Goal: Information Seeking & Learning: Understand process/instructions

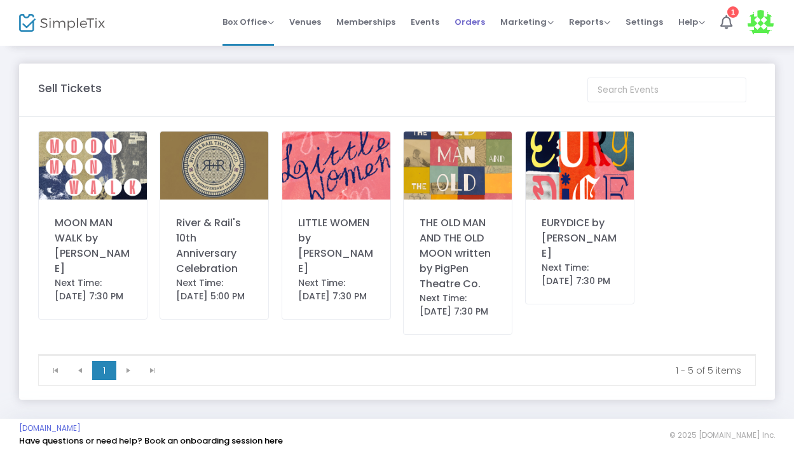
click at [463, 25] on span "Orders" at bounding box center [469, 22] width 31 height 32
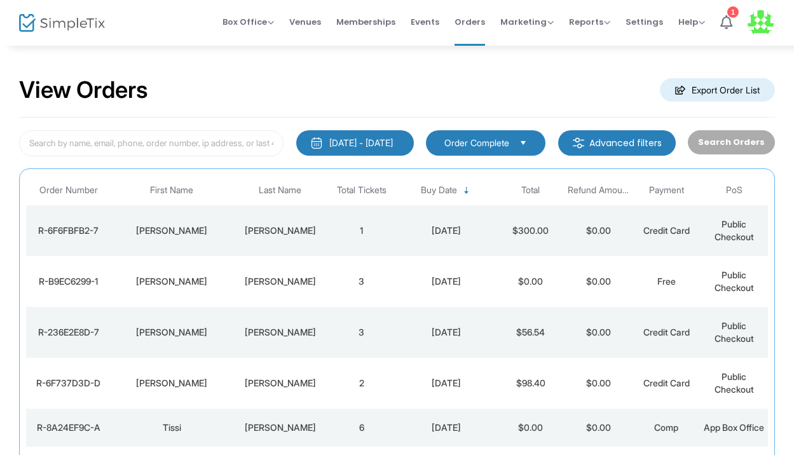
click at [256, 217] on td "Alexiades" at bounding box center [280, 230] width 95 height 51
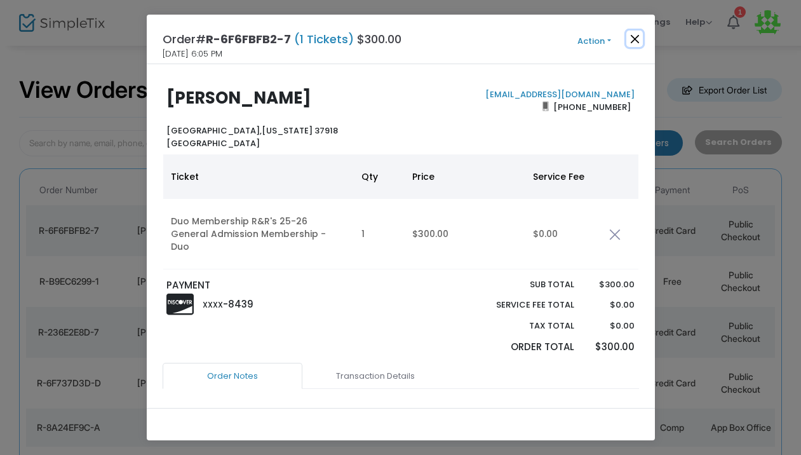
click at [634, 31] on button "Close" at bounding box center [635, 39] width 17 height 17
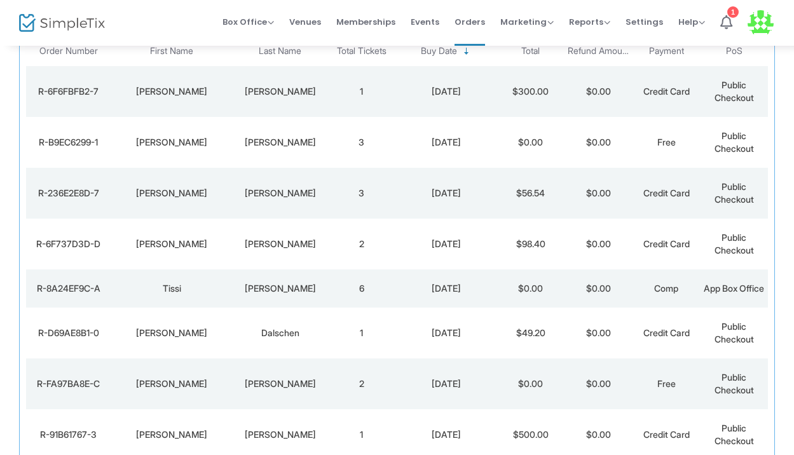
scroll to position [157, 0]
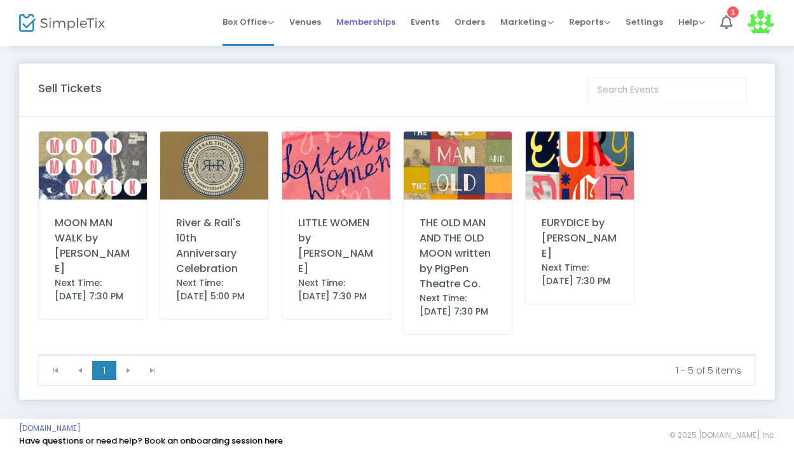
click at [381, 9] on span "Memberships" at bounding box center [365, 22] width 59 height 32
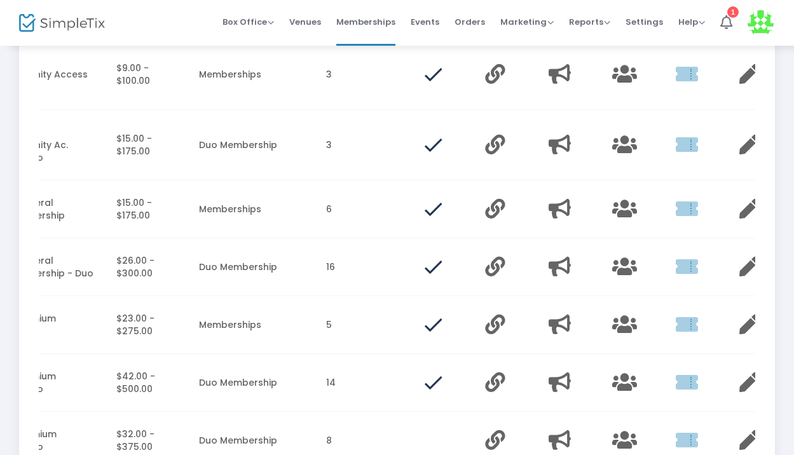
scroll to position [0, 167]
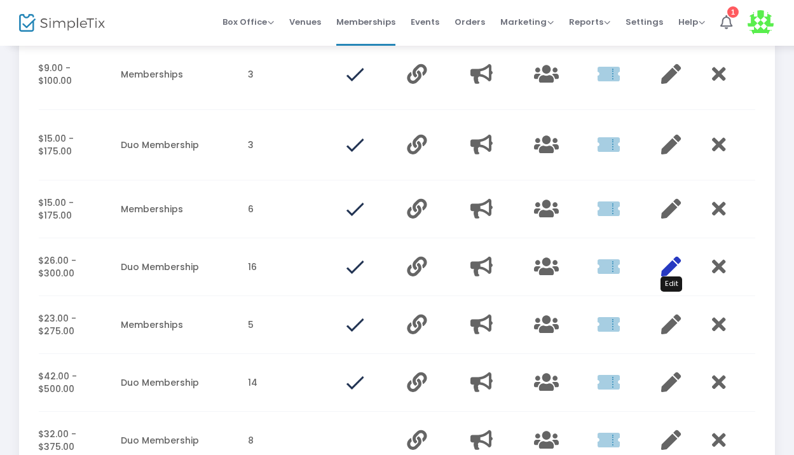
click at [673, 271] on icon "Data table" at bounding box center [671, 267] width 20 height 20
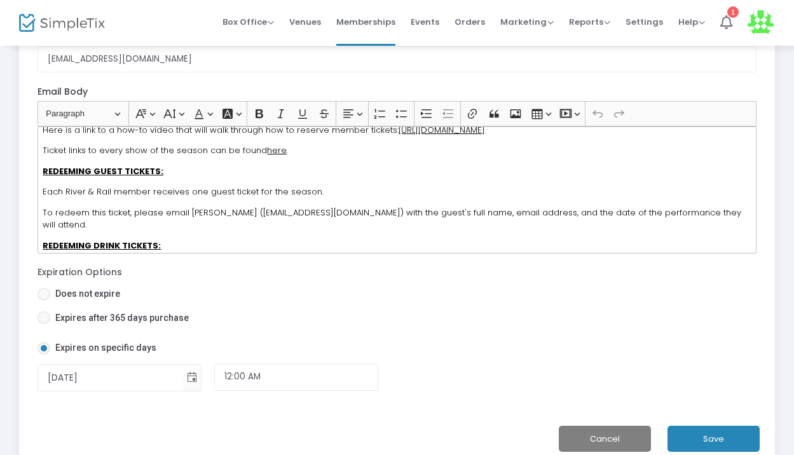
scroll to position [101, 0]
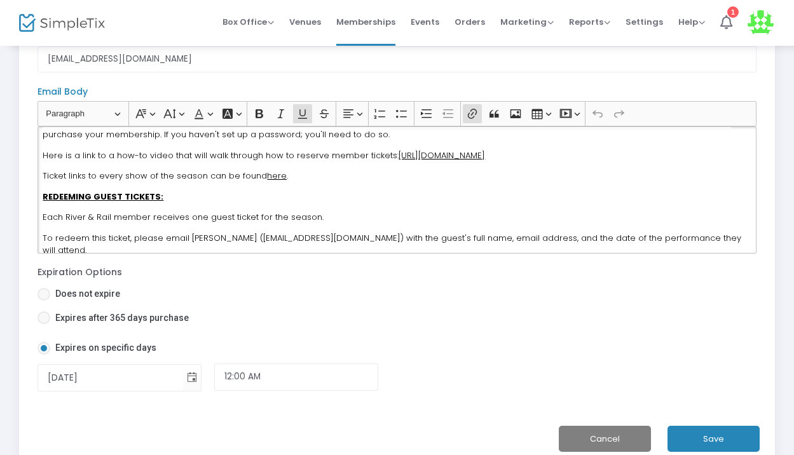
drag, startPoint x: 608, startPoint y: 156, endPoint x: 391, endPoint y: 159, distance: 217.4
click at [391, 159] on p "Here is a link to a how-to video that will walk through how to reserve member t…" at bounding box center [397, 155] width 708 height 13
copy u "[URL][DOMAIN_NAME]"
click at [300, 186] on div "Dear all, Thank you so much for purchasing a River & Rail Theatre Company Membe…" at bounding box center [396, 189] width 719 height 127
